Goal: Task Accomplishment & Management: Complete application form

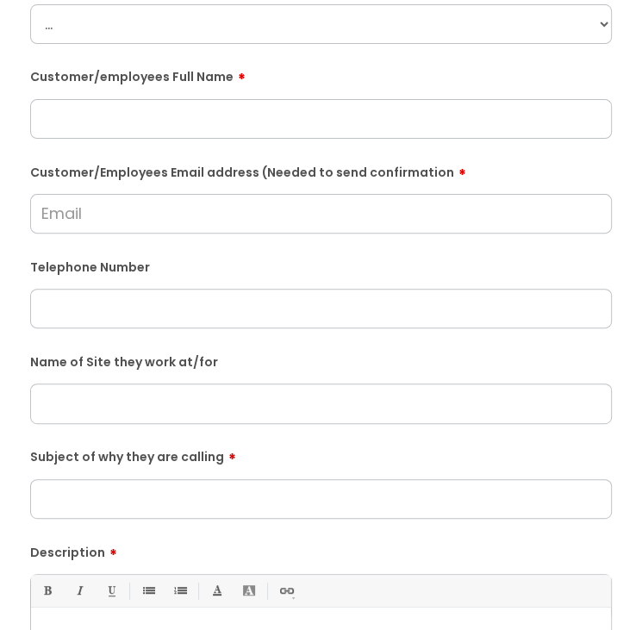
click at [133, 110] on input "text" at bounding box center [321, 119] width 582 height 40
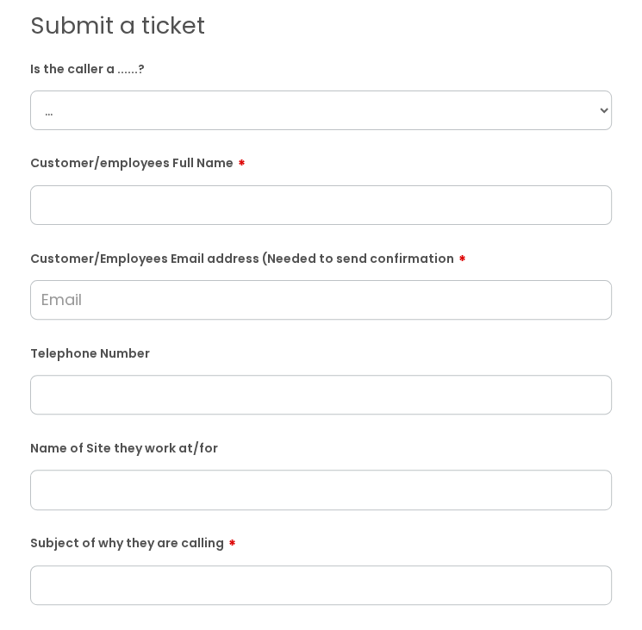
click at [139, 92] on select "... Citrus Customer Citrus Employee [DEMOGRAPHIC_DATA] Supplier" at bounding box center [321, 110] width 582 height 40
drag, startPoint x: 172, startPoint y: 115, endPoint x: 161, endPoint y: 131, distance: 19.1
click at [172, 115] on select "... Citrus Customer Citrus Employee [DEMOGRAPHIC_DATA] Supplier" at bounding box center [321, 110] width 582 height 40
select select "Citrus Employee"
click at [30, 90] on select "... Citrus Customer Citrus Employee [DEMOGRAPHIC_DATA] Supplier" at bounding box center [321, 110] width 582 height 40
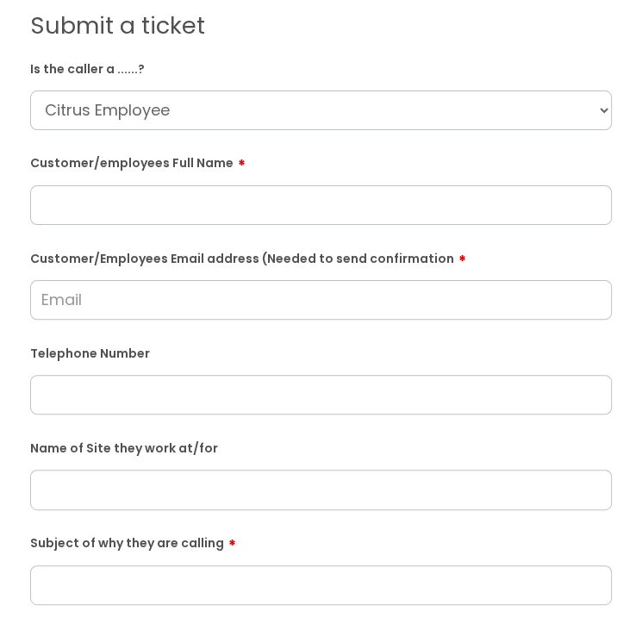
click at [90, 311] on input "Customer/Employees Email address (Needed to send confirmation" at bounding box center [321, 300] width 582 height 40
click at [135, 185] on input "text" at bounding box center [321, 205] width 582 height 40
click at [283, 187] on input "text" at bounding box center [321, 205] width 582 height 40
paste input "[PERSON_NAME]"
type input "[PERSON_NAME]"
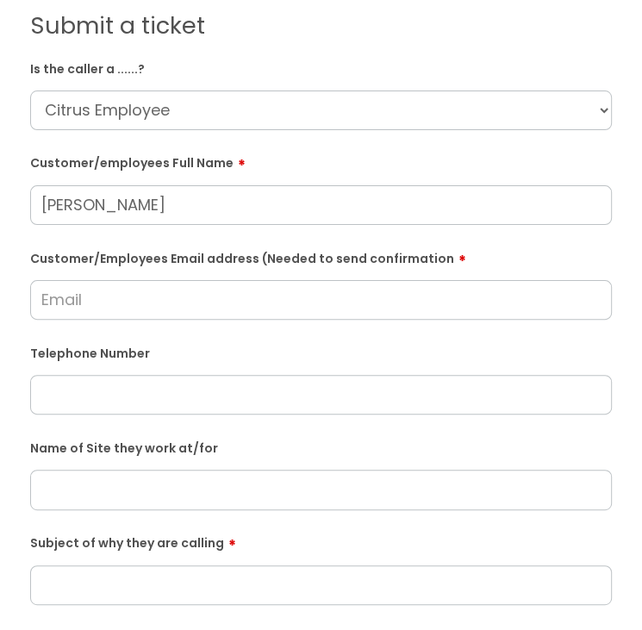
click at [172, 298] on input "Customer/Employees Email address (Needed to send confirmation" at bounding box center [321, 300] width 582 height 40
type input "U"
type input "[EMAIL_ADDRESS][DOMAIN_NAME]"
click at [214, 406] on input "text" at bounding box center [321, 395] width 582 height 40
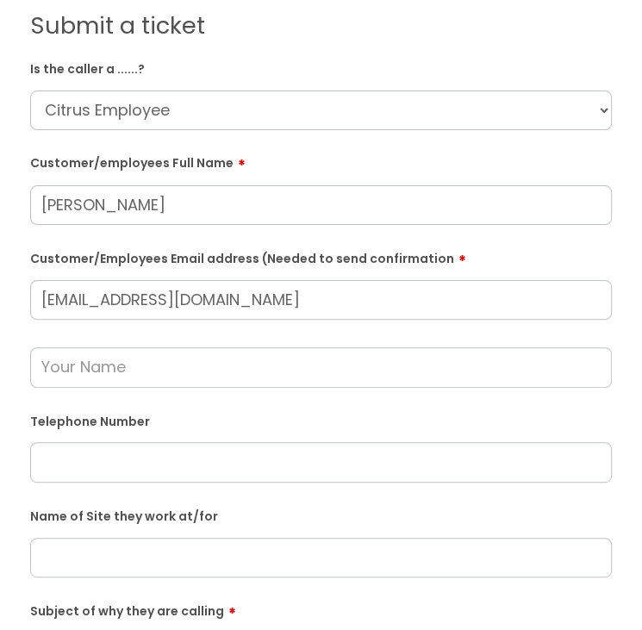
click at [259, 371] on input "text" at bounding box center [321, 367] width 582 height 40
click at [190, 469] on input "text" at bounding box center [321, 462] width 582 height 40
paste input "07754494897"
type input "07754494897"
drag, startPoint x: 261, startPoint y: 303, endPoint x: 26, endPoint y: 273, distance: 237.1
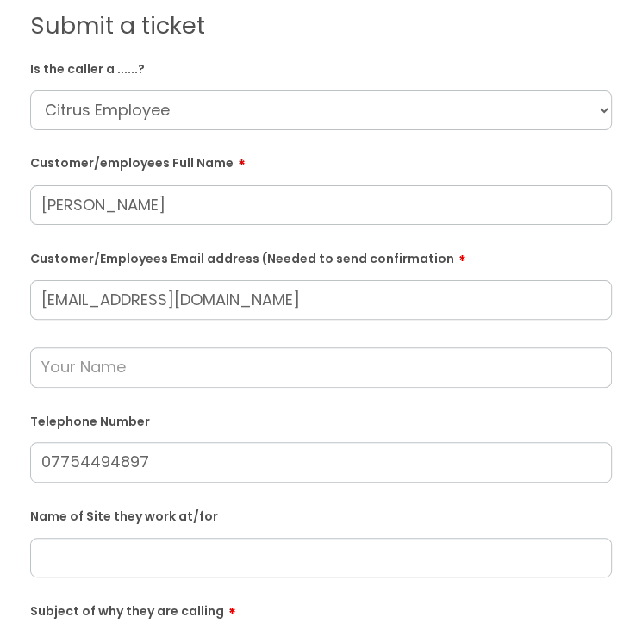
click at [26, 275] on div "Submit a ticket Is the caller a ......? ... Citrus Customer Citrus Employee [DE…" at bounding box center [321, 532] width 608 height 1041
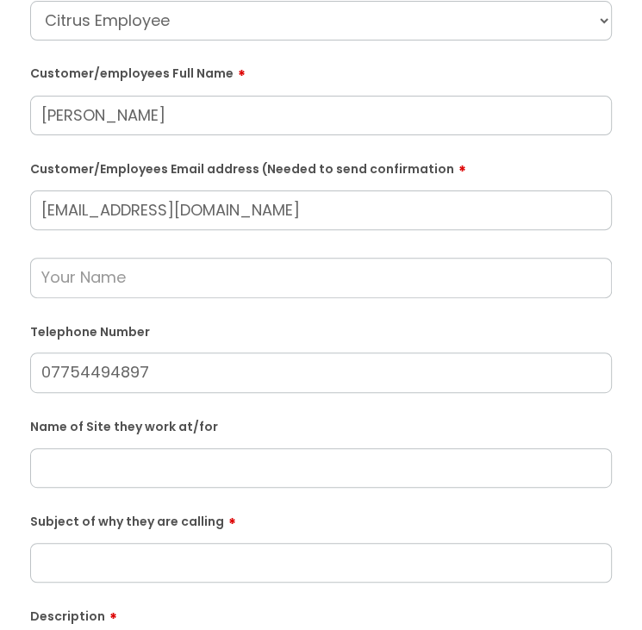
scroll to position [259, 0]
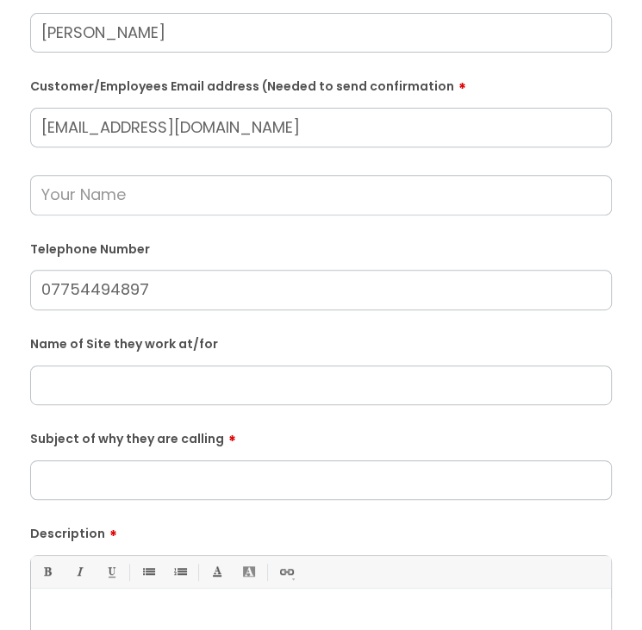
type input "[EMAIL_ADDRESS][DOMAIN_NAME]"
click at [203, 380] on input "text" at bounding box center [321, 385] width 582 height 40
click at [161, 384] on input "text" at bounding box center [321, 385] width 582 height 40
paste input "MRS Training Site, [GEOGRAPHIC_DATA]."
type input "MRS Training Site, [GEOGRAPHIC_DATA]."
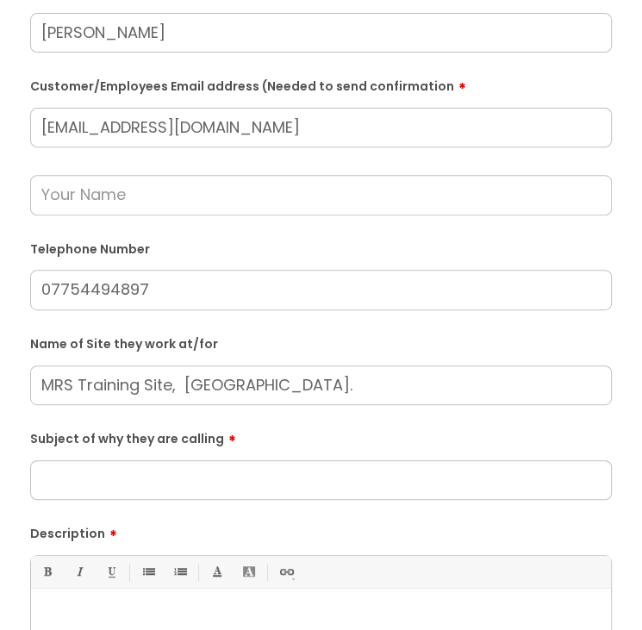
click at [203, 484] on input "Subject of why they are calling" at bounding box center [321, 480] width 582 height 40
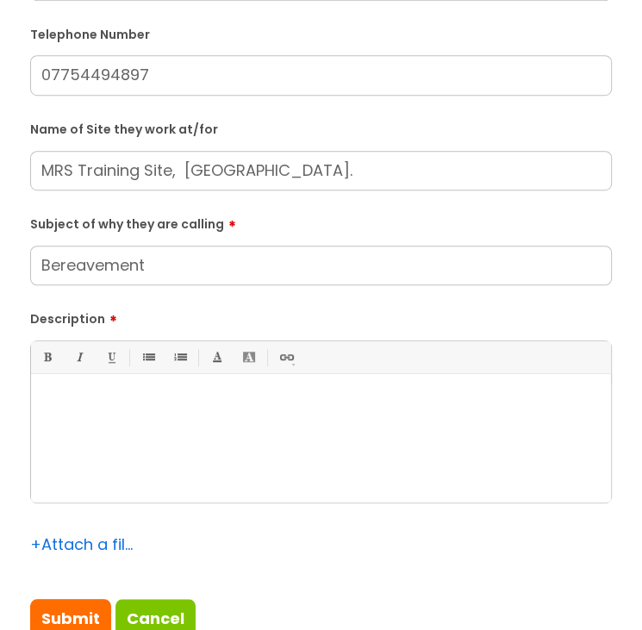
scroll to position [517, 0]
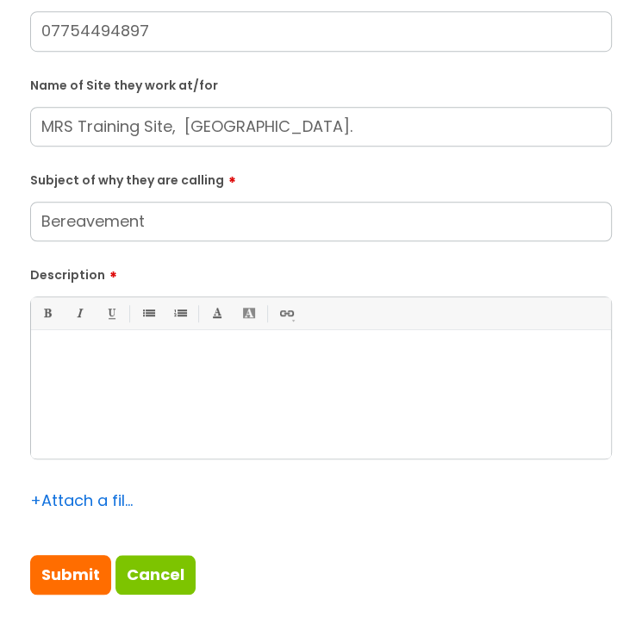
type input "Bereavement"
click at [204, 390] on div at bounding box center [321, 399] width 580 height 119
paste div
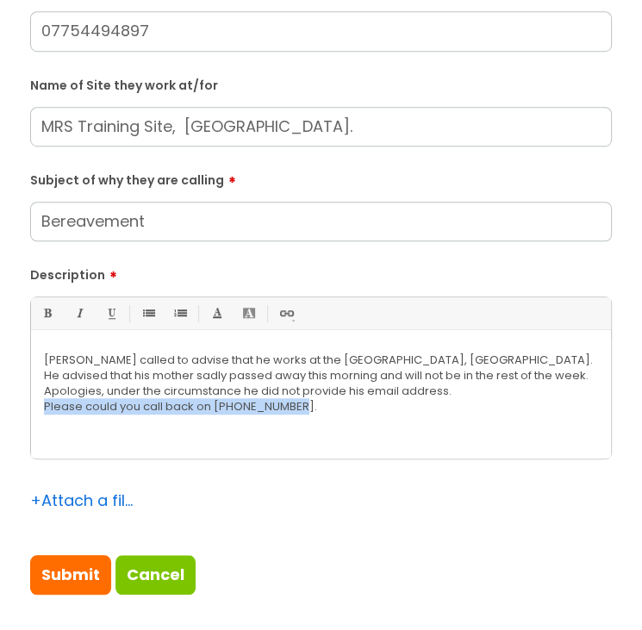
drag, startPoint x: 363, startPoint y: 412, endPoint x: 42, endPoint y: 406, distance: 320.7
click at [42, 406] on div "[PERSON_NAME] called to advise that he works at the [GEOGRAPHIC_DATA], [GEOGRAP…" at bounding box center [321, 399] width 580 height 119
drag, startPoint x: 459, startPoint y: 389, endPoint x: 442, endPoint y: 392, distance: 17.6
click at [459, 389] on p "Apologies, under the circumstance he did not provide his email address." at bounding box center [321, 392] width 554 height 16
click at [218, 441] on div "[PERSON_NAME] called to advise that he works at the [GEOGRAPHIC_DATA], [GEOGRAP…" at bounding box center [321, 399] width 580 height 119
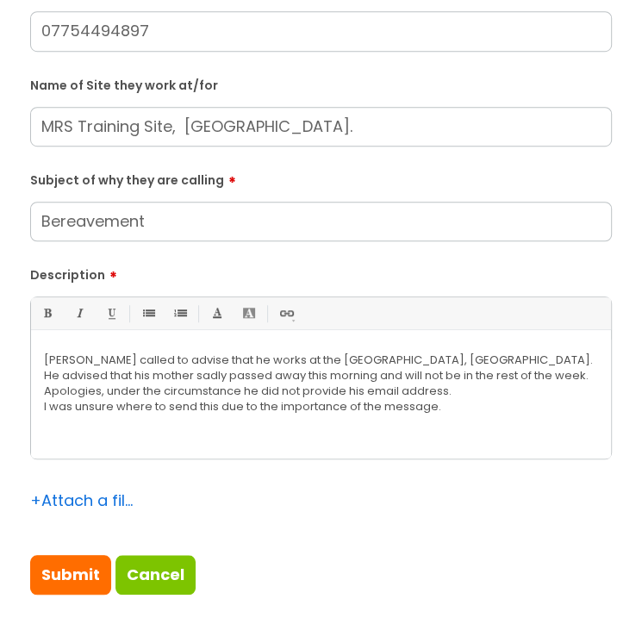
click at [41, 403] on div "[PERSON_NAME] called to advise that he works at the [GEOGRAPHIC_DATA], [GEOGRAP…" at bounding box center [321, 399] width 580 height 119
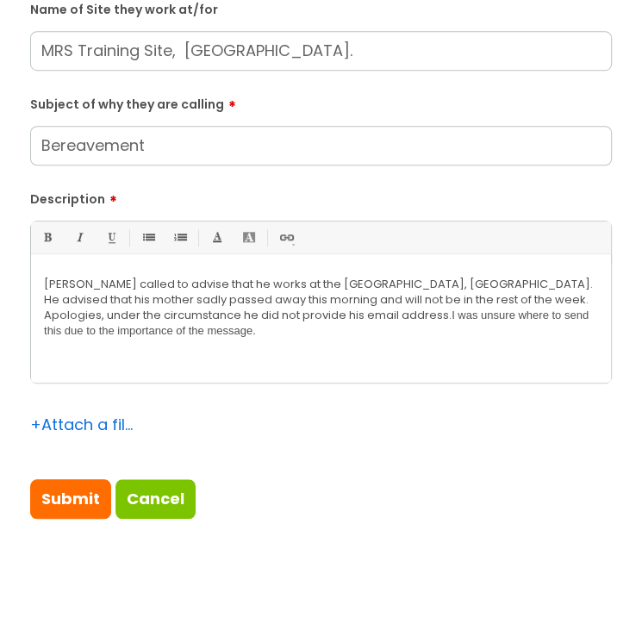
scroll to position [603, 0]
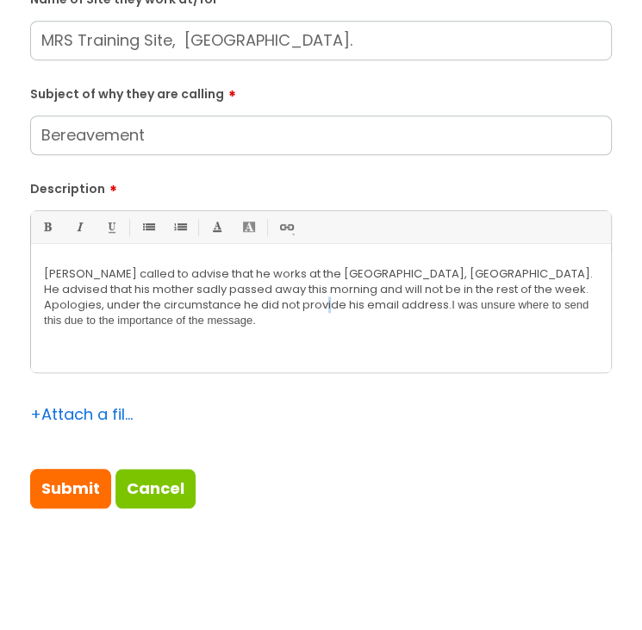
drag, startPoint x: 415, startPoint y: 305, endPoint x: 334, endPoint y: 315, distance: 80.7
click at [330, 313] on p "Apologies, under the circumstance he did not provide his email address. I was u…" at bounding box center [321, 312] width 554 height 31
click at [447, 302] on p "Apologies, under the circumstance he did not provide his email address. I was u…" at bounding box center [321, 312] width 554 height 31
click at [62, 487] on input "Submit" at bounding box center [70, 489] width 81 height 40
type input "Please Wait..."
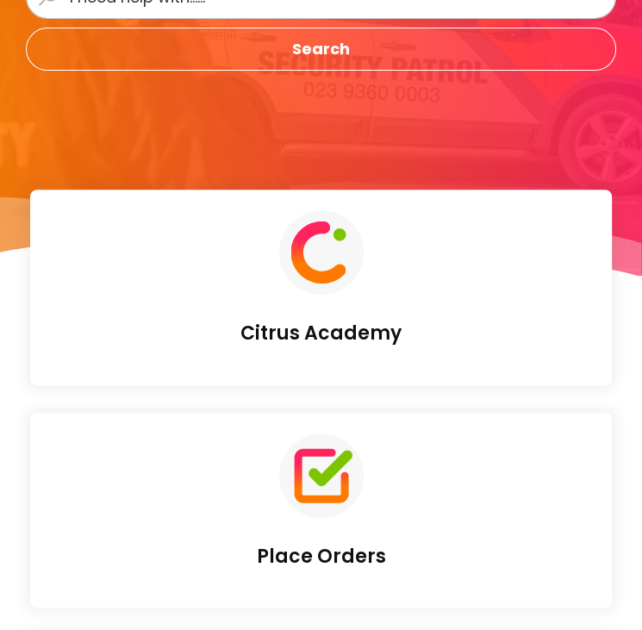
scroll to position [345, 0]
